Goal: Transaction & Acquisition: Subscribe to service/newsletter

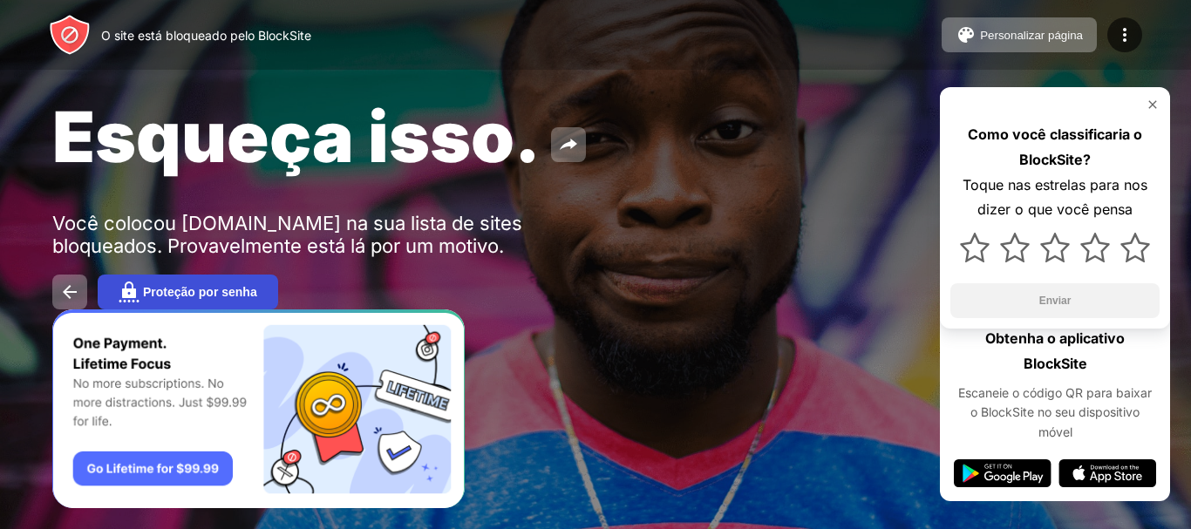
click at [180, 291] on font "Proteção por senha" at bounding box center [200, 292] width 114 height 14
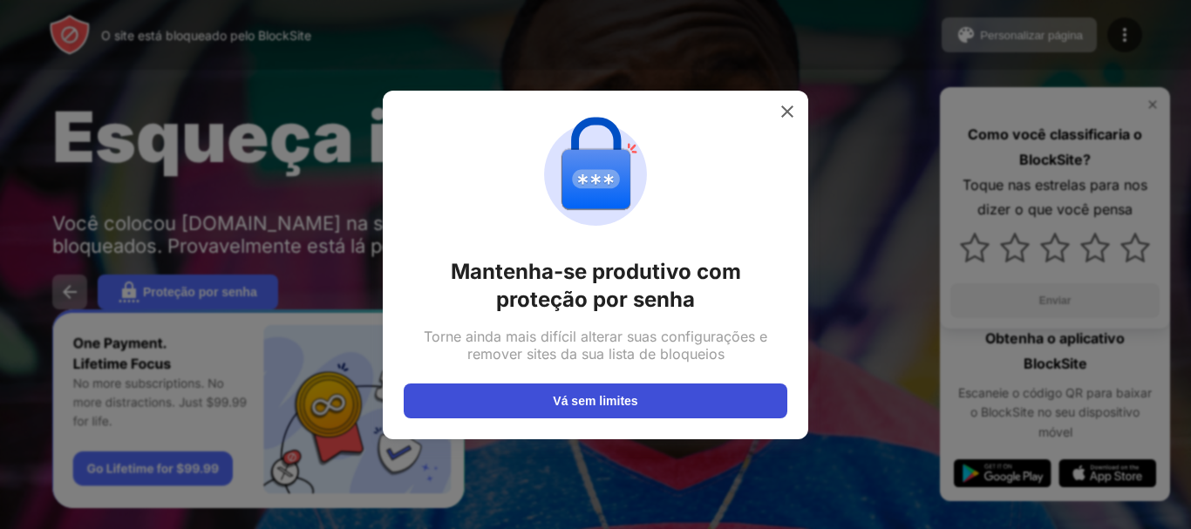
click at [511, 395] on button "Vá sem limites" at bounding box center [596, 401] width 384 height 35
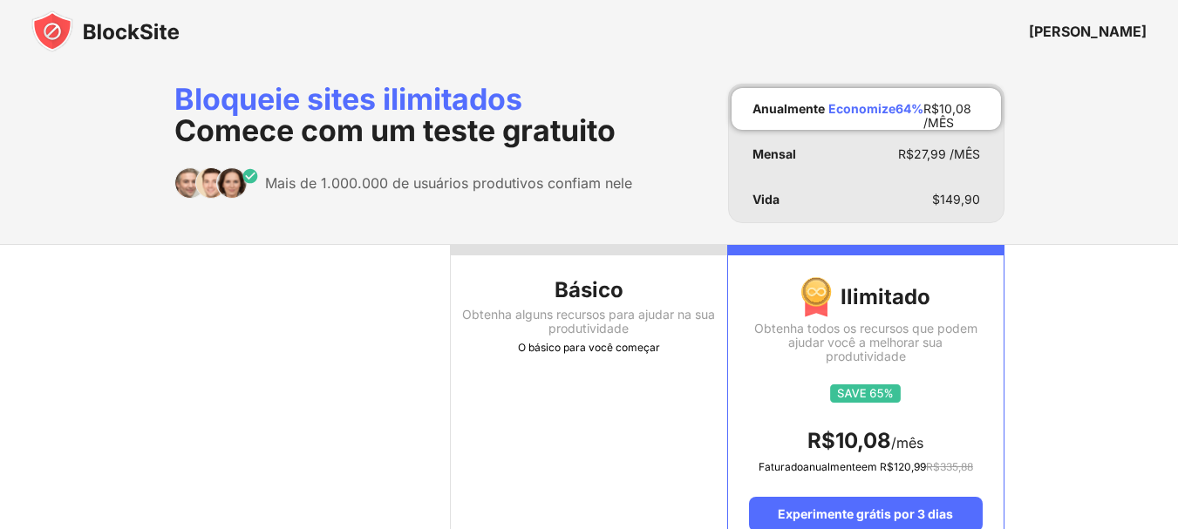
drag, startPoint x: 318, startPoint y: 179, endPoint x: 589, endPoint y: 238, distance: 277.5
click at [489, 190] on font "Mais de 1.000.000 de usuários produtivos confiam nele" at bounding box center [448, 182] width 367 height 17
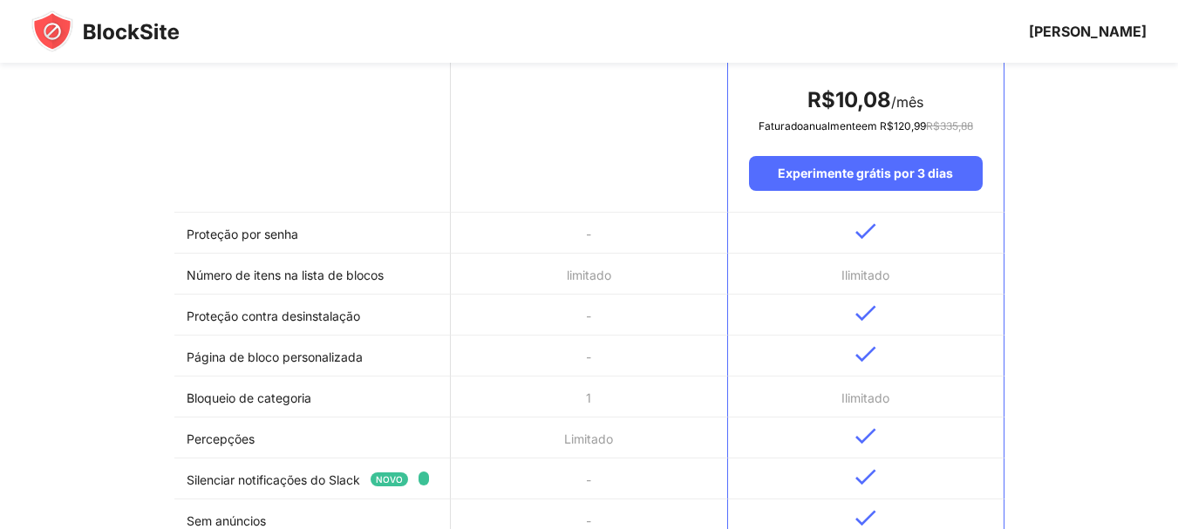
scroll to position [436, 0]
